Goal: Information Seeking & Learning: Learn about a topic

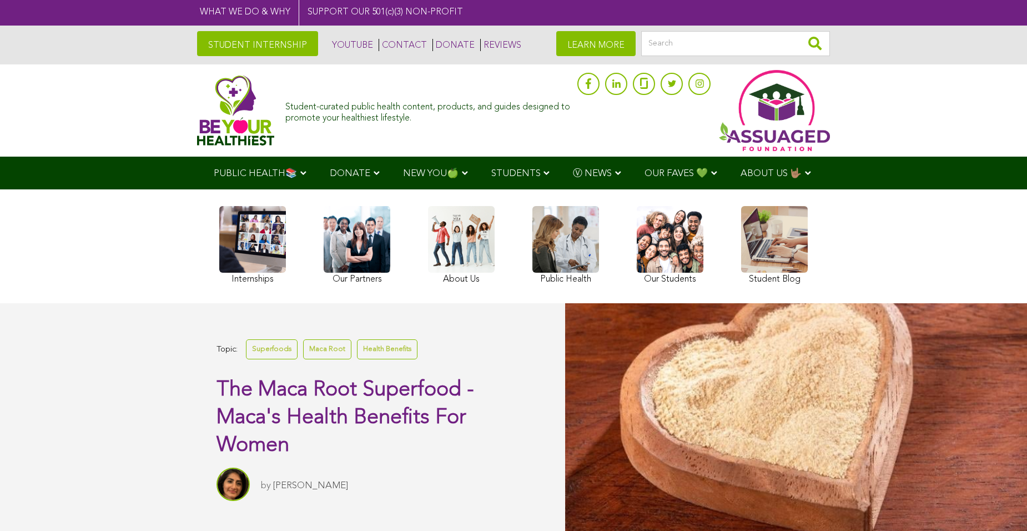
click at [268, 6] on link at bounding box center [513, 13] width 1027 height 26
